Goal: Information Seeking & Learning: Learn about a topic

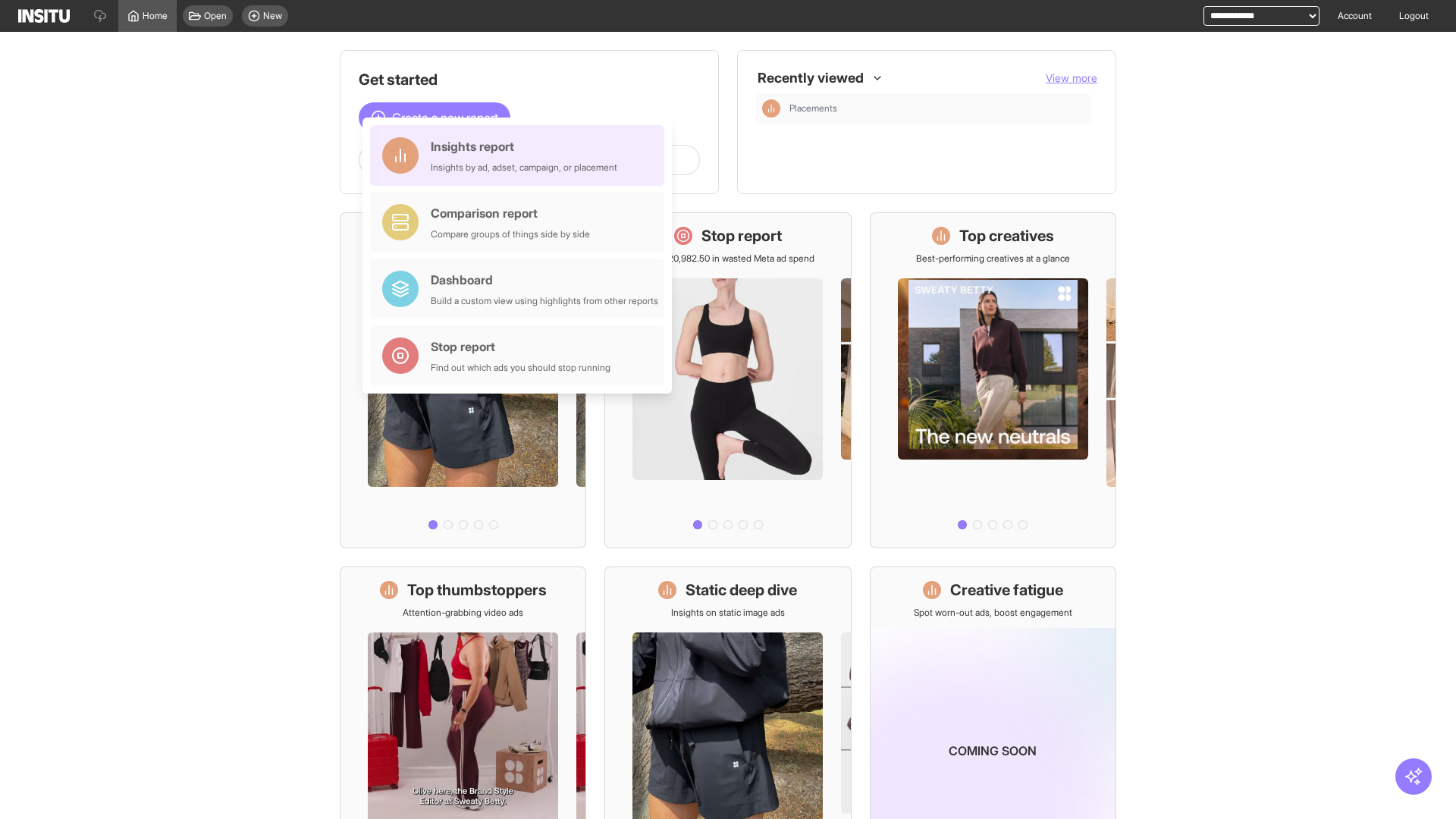
click at [521, 156] on div "Insights report Insights by ad, adset, campaign, or placement" at bounding box center [524, 156] width 187 height 36
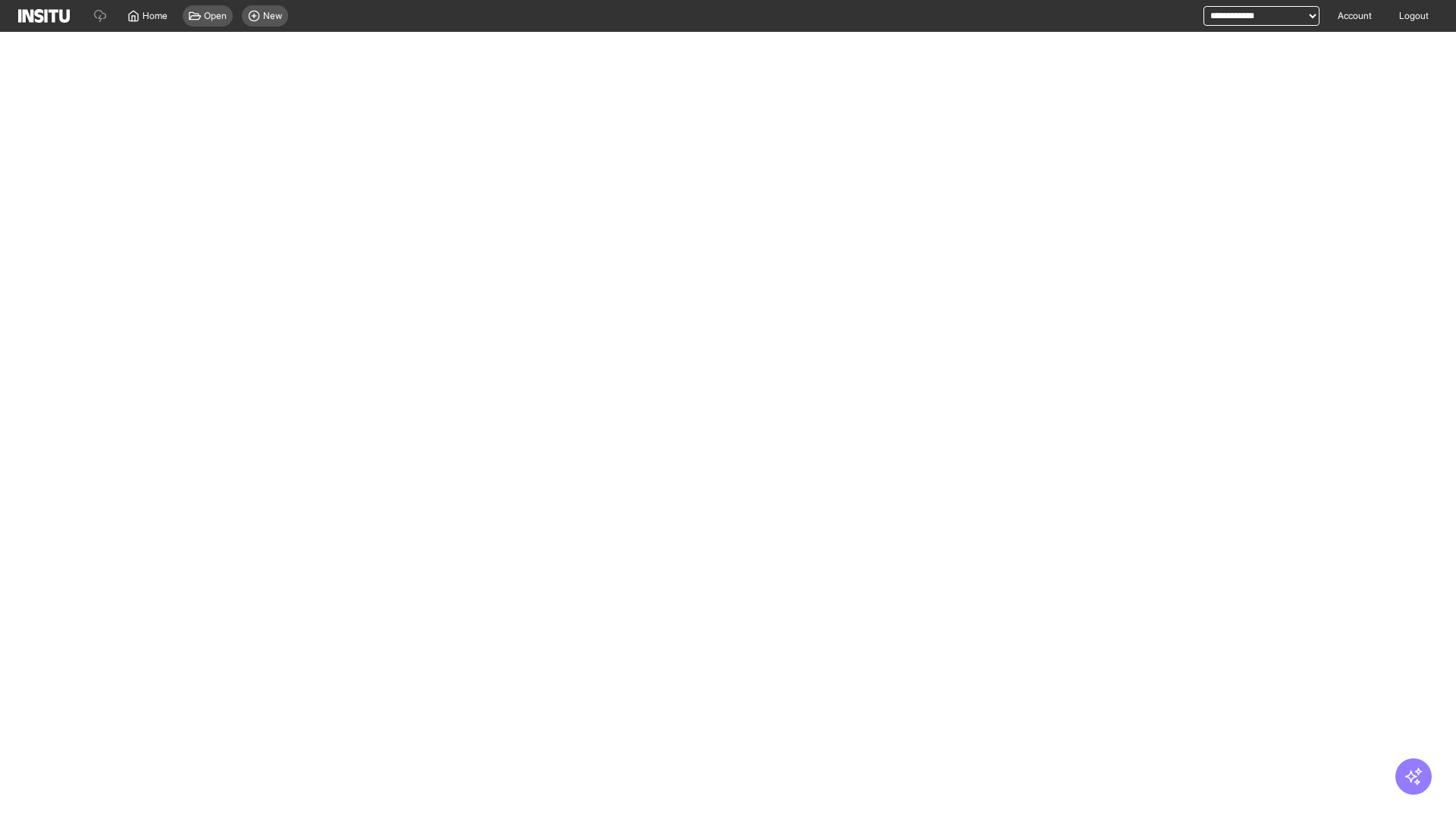
select select "**"
